Goal: Information Seeking & Learning: Learn about a topic

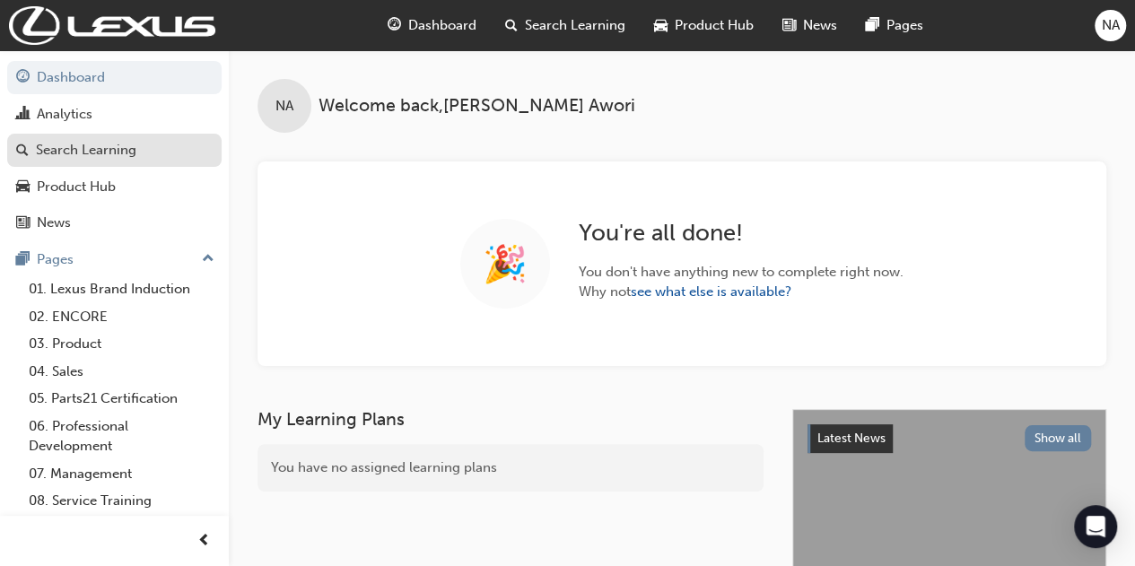
click at [143, 158] on div "Search Learning" at bounding box center [114, 150] width 197 height 22
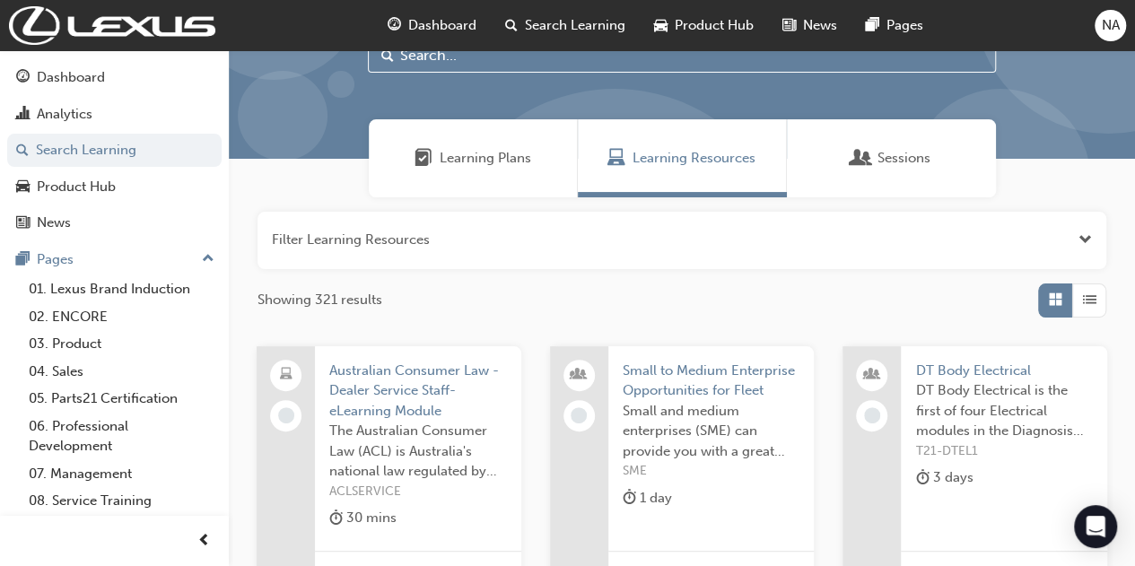
scroll to position [85, 0]
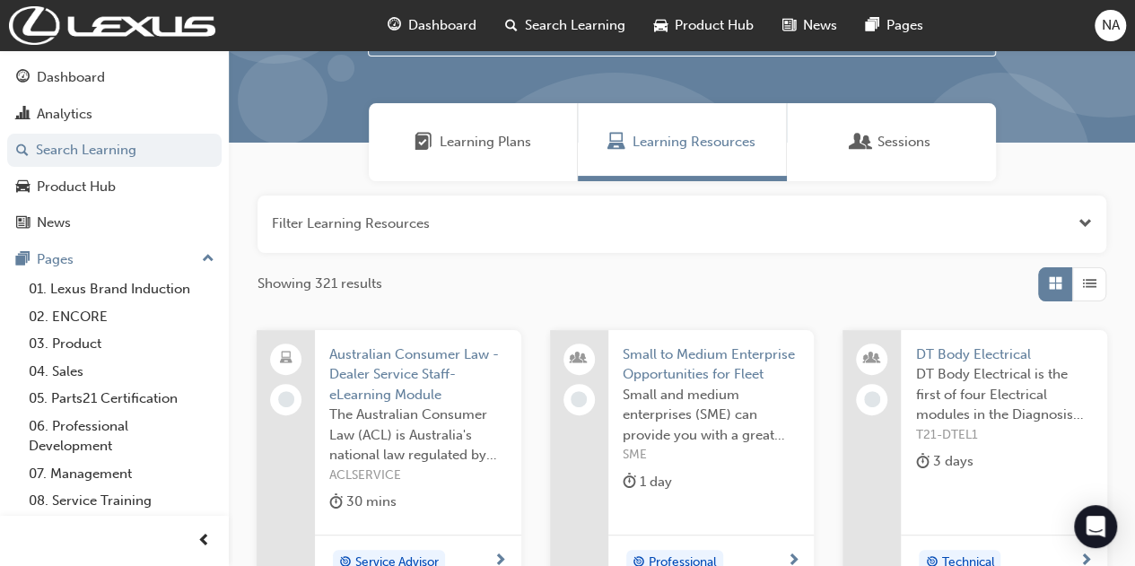
click at [1087, 229] on span "Open the filter" at bounding box center [1085, 224] width 13 height 21
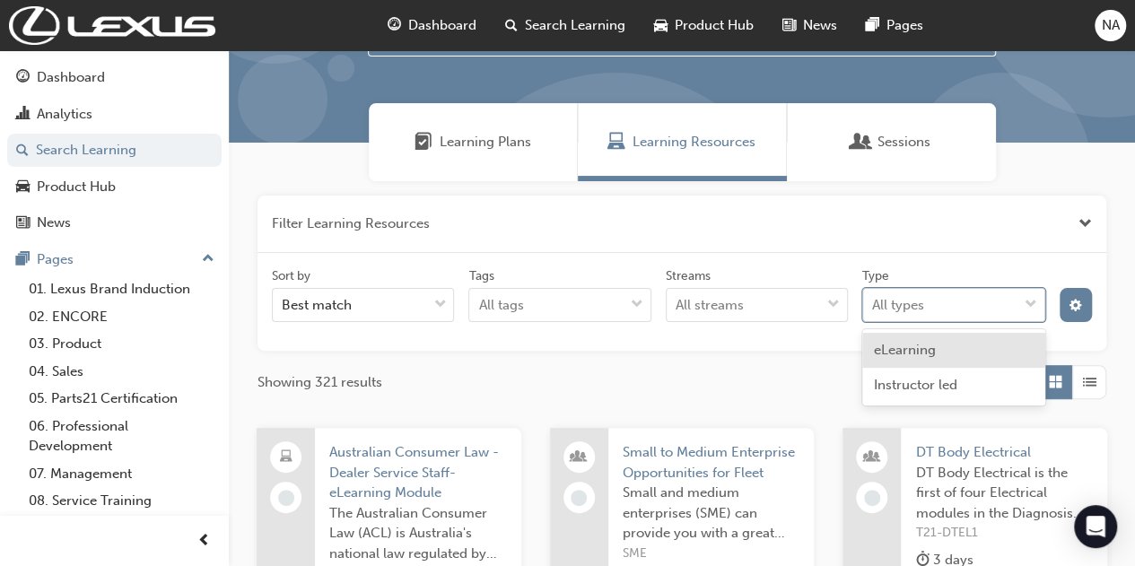
click at [996, 308] on div "All types" at bounding box center [939, 305] width 153 height 31
click at [874, 308] on input "Type option eLearning focused, 1 of 2. 2 results available. Use Up and Down to …" at bounding box center [873, 304] width 2 height 15
click at [996, 308] on div "All types" at bounding box center [939, 305] width 153 height 31
click at [874, 308] on input "Type 0 results available. Select is focused ,type to refine list, press Down to…" at bounding box center [873, 304] width 2 height 15
click at [996, 308] on div "All types" at bounding box center [939, 305] width 153 height 31
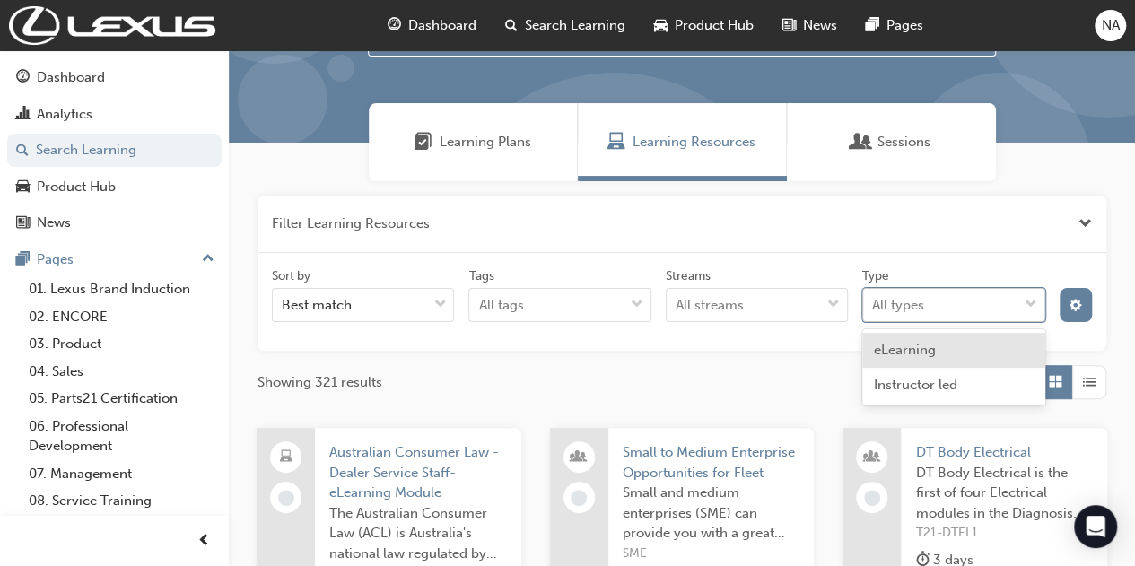
click at [874, 308] on input "Type option eLearning focused, 1 of 2. 2 results available. Use Up and Down to …" at bounding box center [873, 304] width 2 height 15
click at [929, 354] on span "eLearning" at bounding box center [904, 350] width 62 height 16
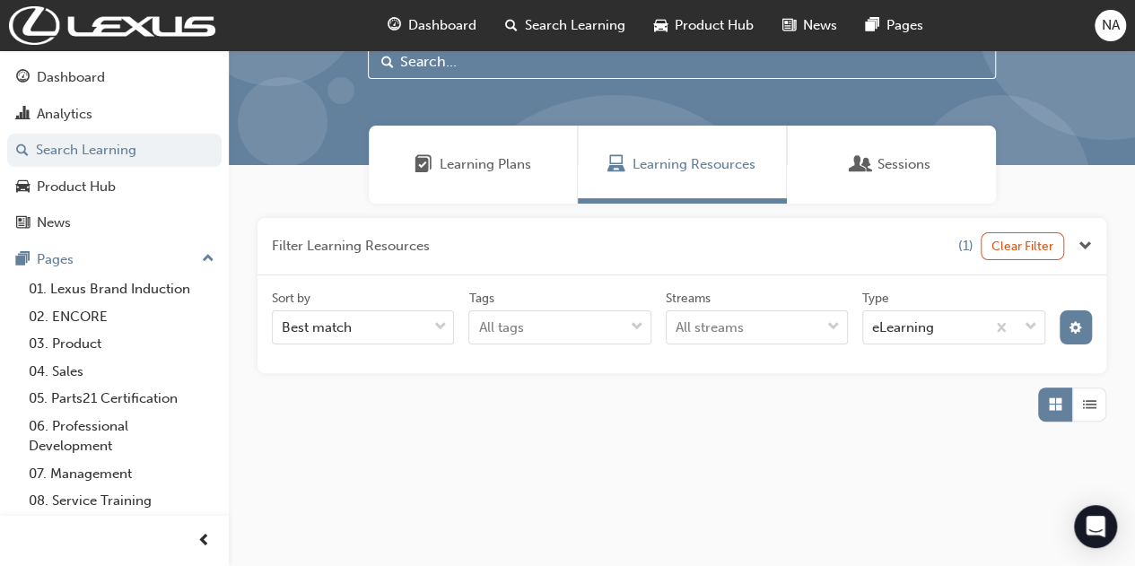
scroll to position [85, 0]
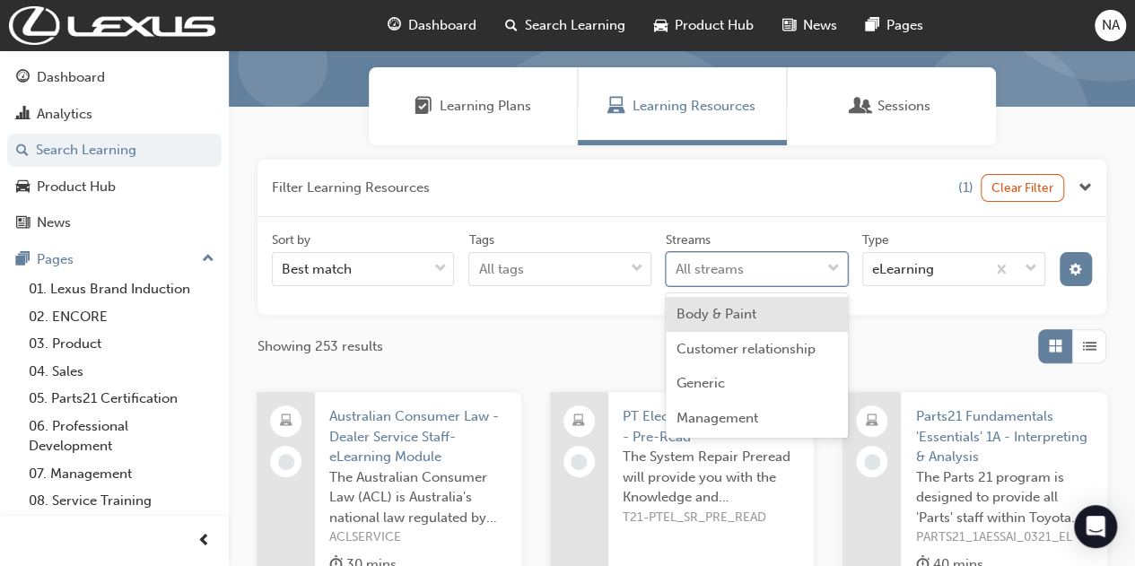
click at [821, 308] on body "Your version of Internet Explorer is outdated and not supported. Please upgrade…" at bounding box center [567, 162] width 1135 height 566
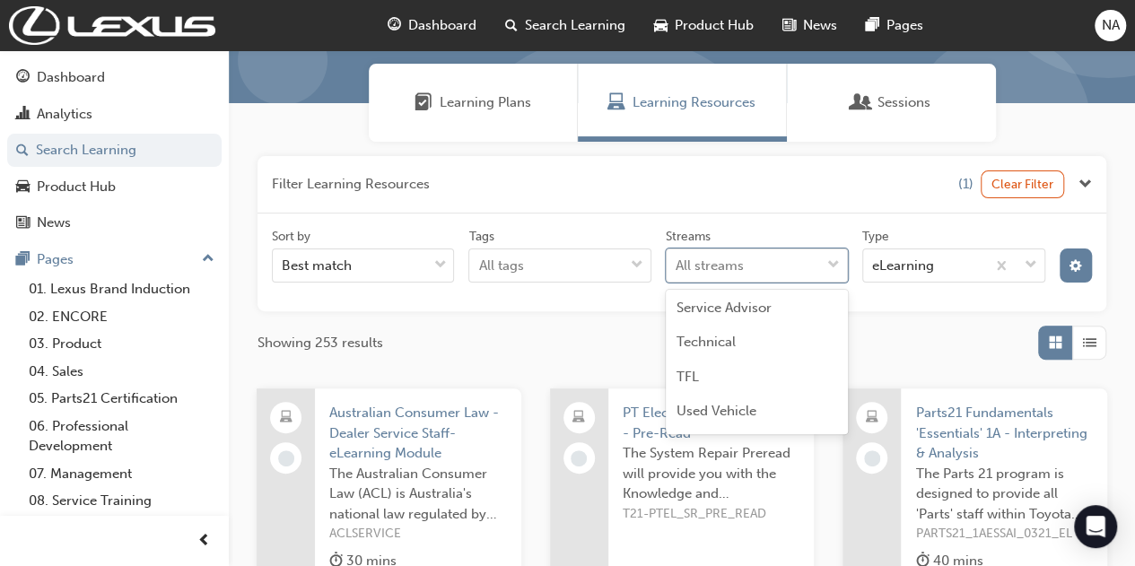
scroll to position [311, 0]
click at [767, 355] on div "Technical" at bounding box center [757, 346] width 182 height 35
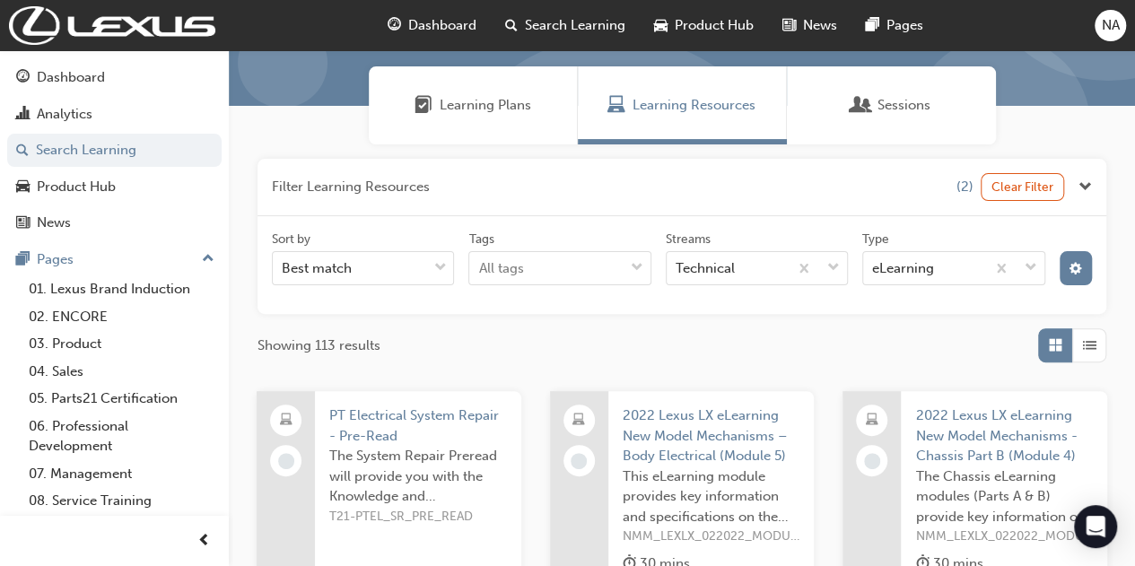
scroll to position [114, 0]
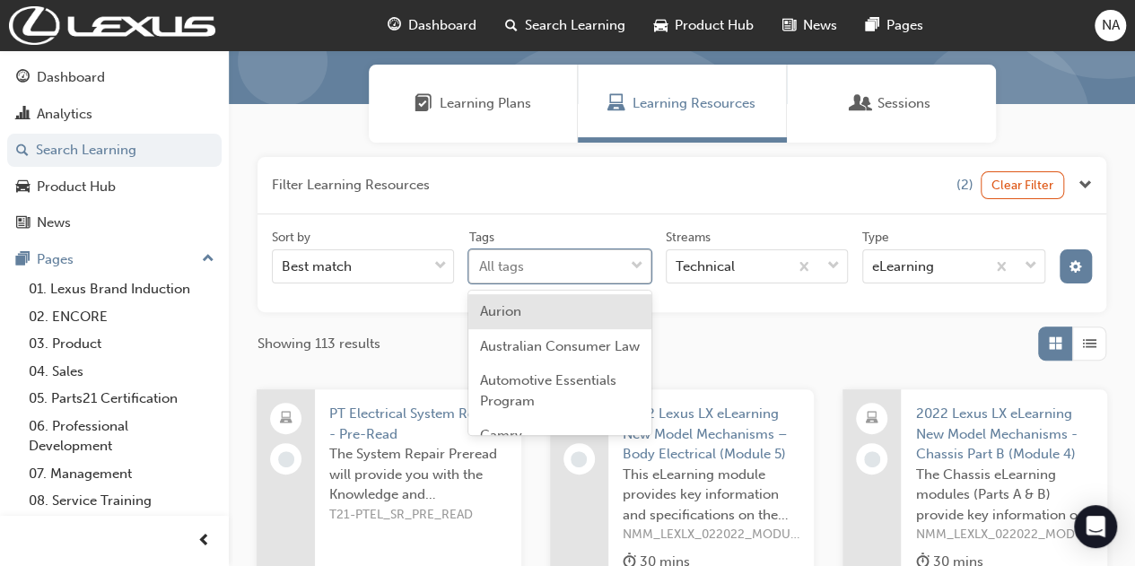
click at [576, 273] on div "All tags" at bounding box center [545, 266] width 153 height 31
click at [480, 273] on input "Tags option Aurion focused, 1 of 71. 71 results available. Use Up and Down to c…" at bounding box center [479, 265] width 2 height 15
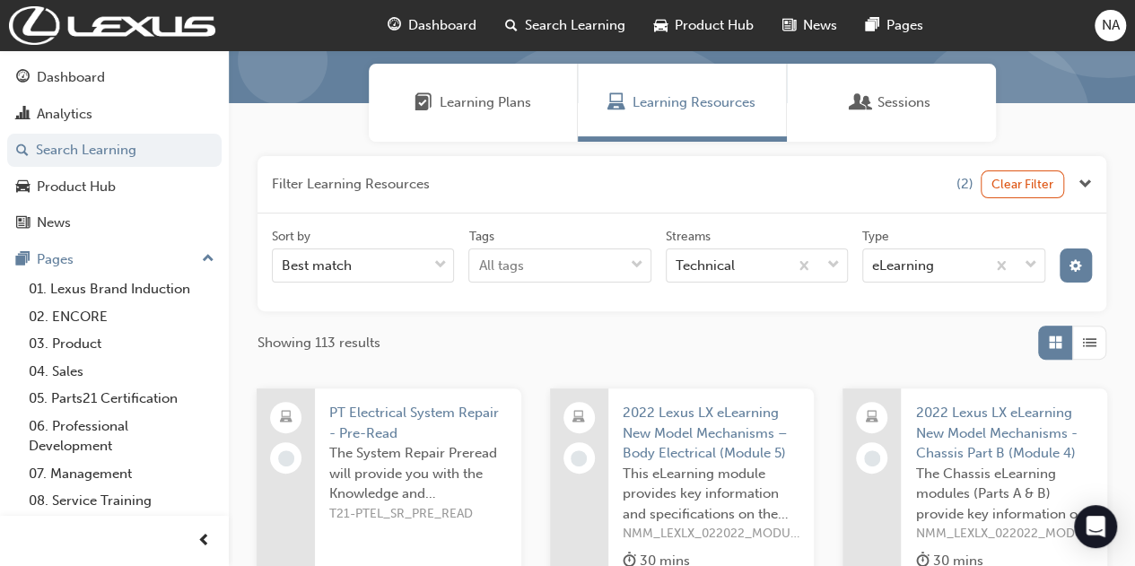
click at [574, 231] on div "Tags" at bounding box center [560, 239] width 182 height 22
click at [480, 258] on input "Tags All tags" at bounding box center [479, 265] width 2 height 15
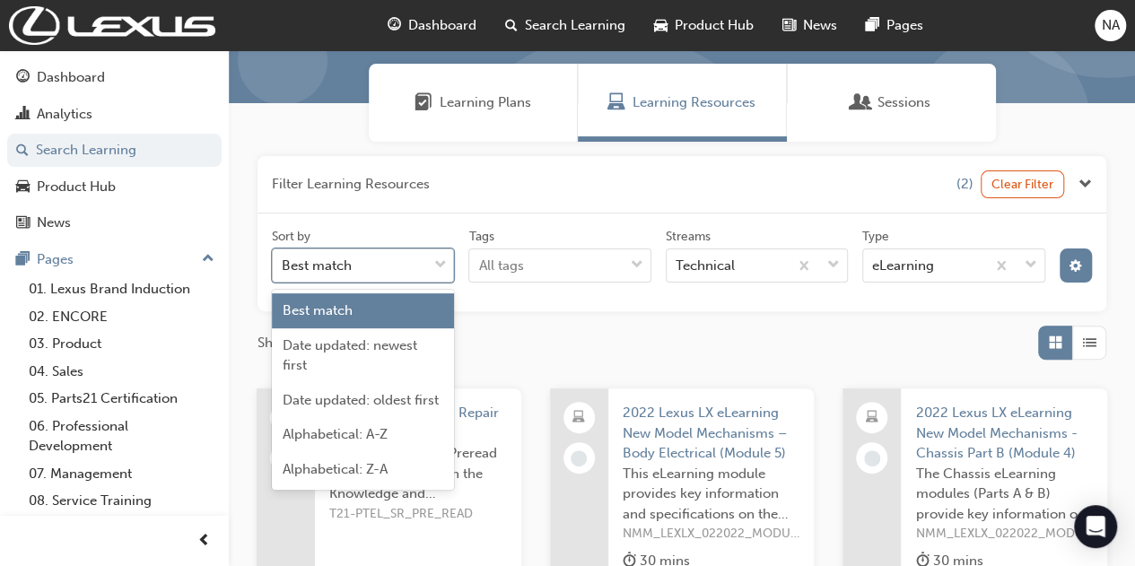
click at [369, 278] on div "Best match" at bounding box center [349, 265] width 153 height 31
click at [284, 273] on input "Sort by option Best match focused, 1 of 5. 5 results available. Use Up and Down…" at bounding box center [283, 265] width 2 height 15
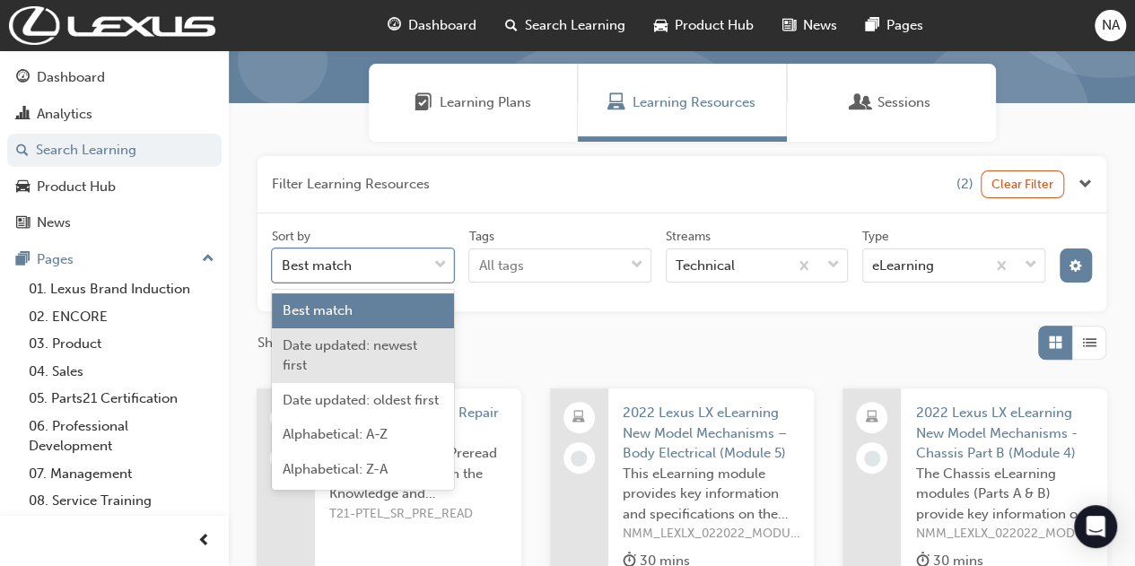
click at [366, 347] on span "Date updated: newest first" at bounding box center [350, 355] width 135 height 37
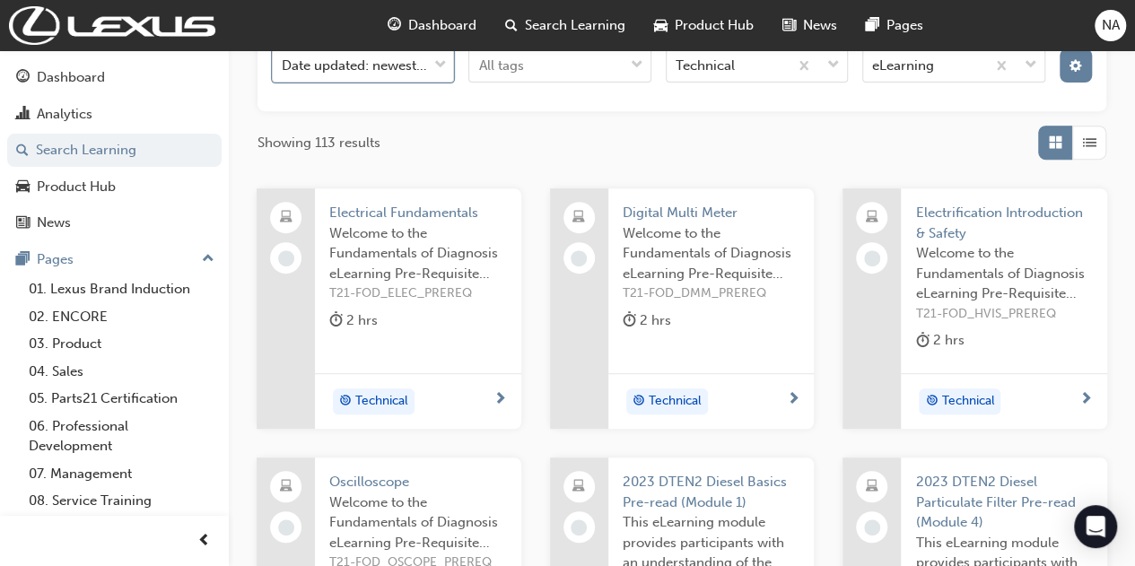
scroll to position [304, 0]
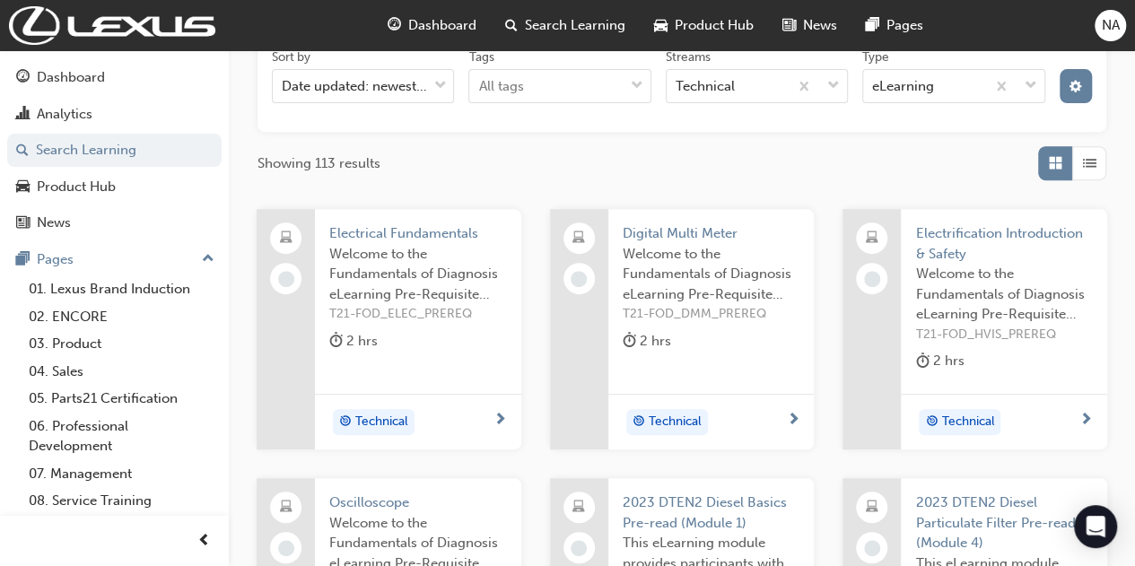
click at [681, 227] on span "Digital Multi Meter" at bounding box center [712, 233] width 178 height 21
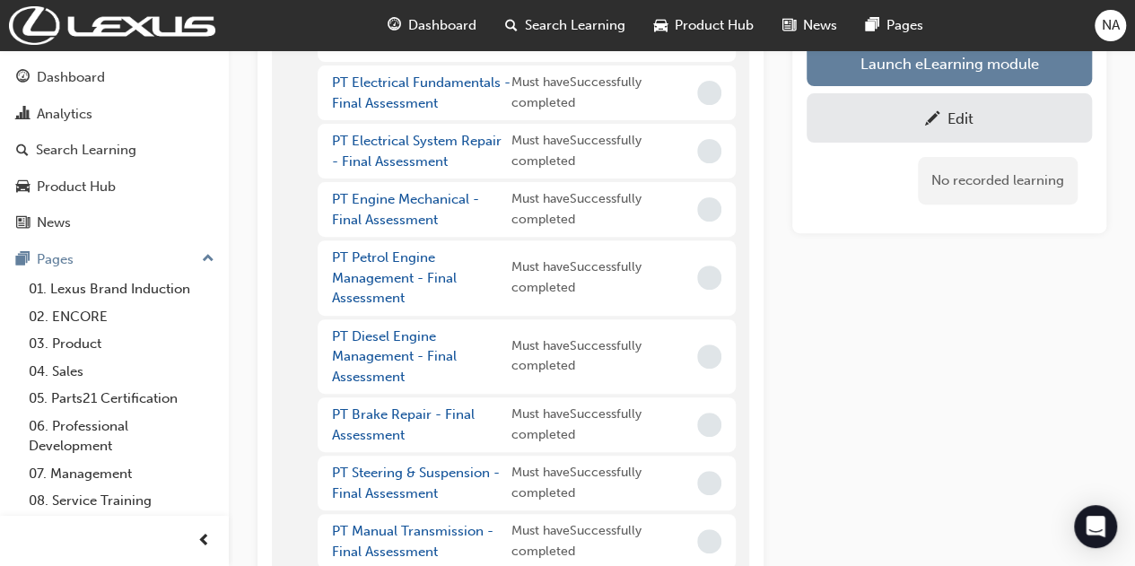
scroll to position [180, 0]
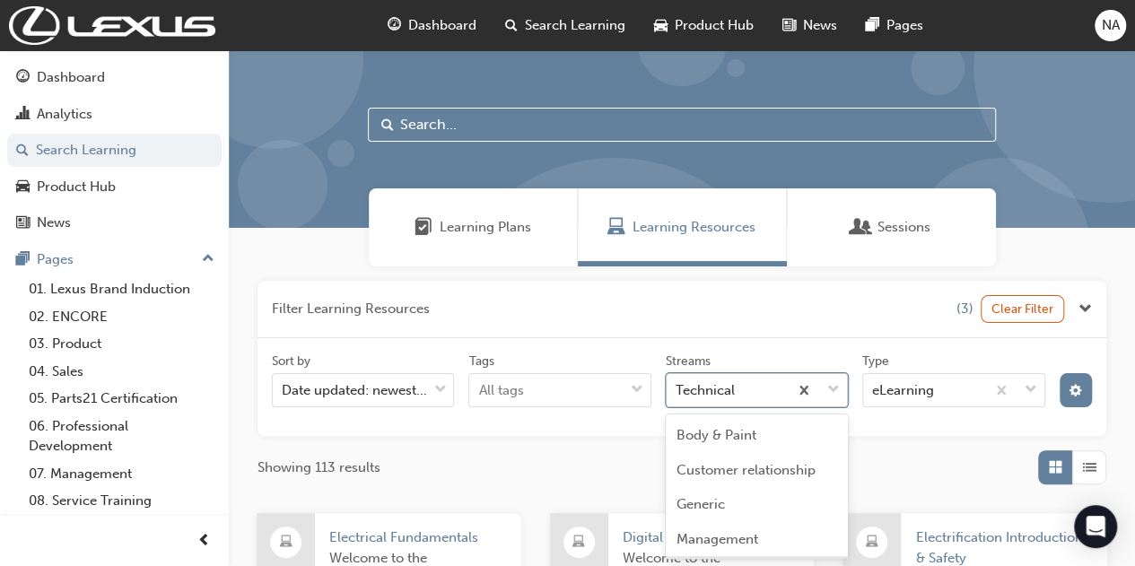
scroll to position [114, 0]
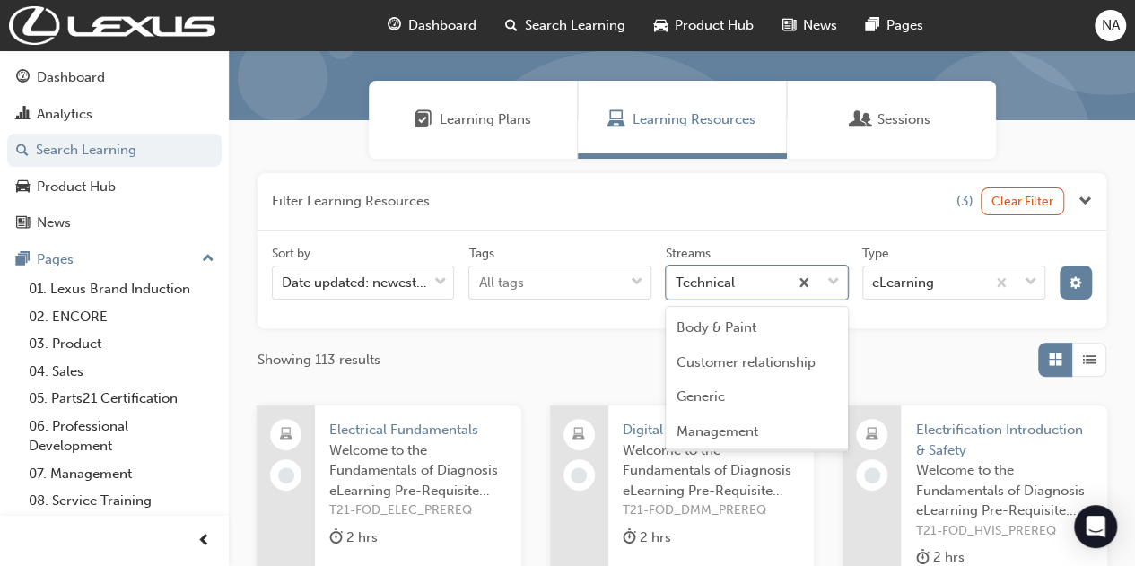
click at [831, 394] on body "Your version of Internet Explorer is outdated and not supported. Please upgrade…" at bounding box center [567, 175] width 1135 height 566
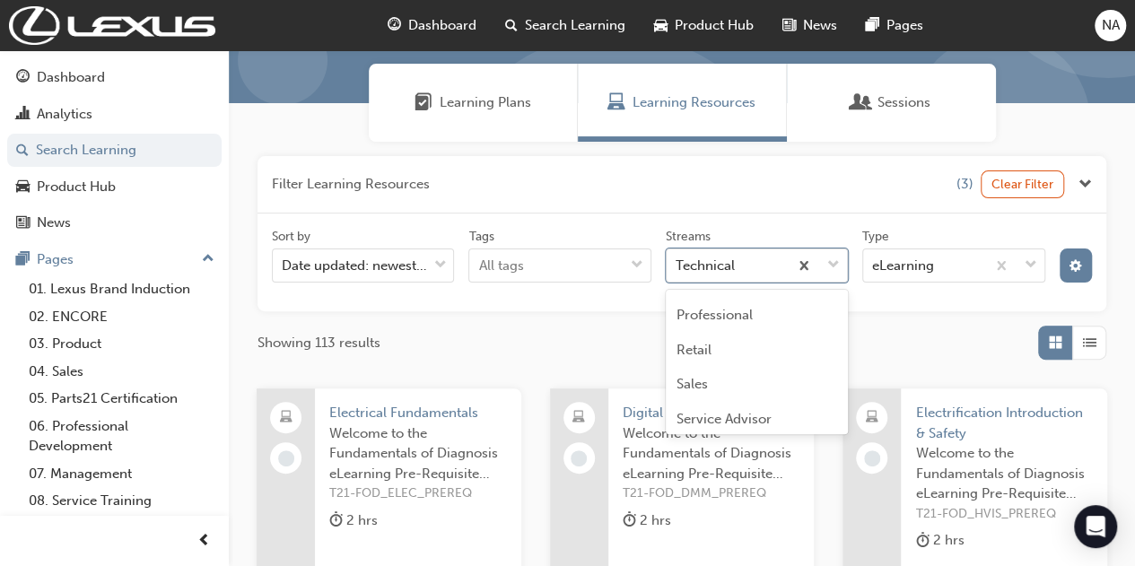
scroll to position [216, 0]
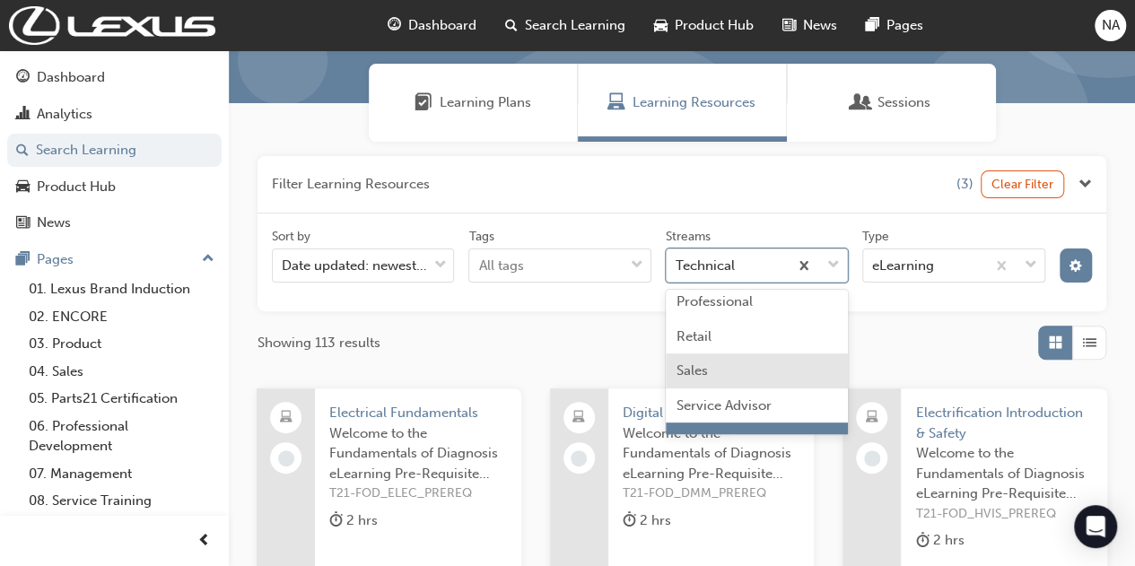
click at [774, 364] on div "Sales" at bounding box center [757, 371] width 182 height 35
